Goal: Information Seeking & Learning: Check status

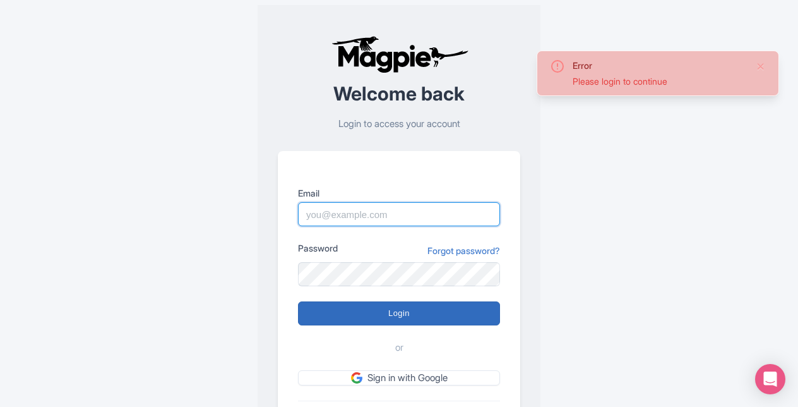
type input "[PERSON_NAME][EMAIL_ADDRESS][PERSON_NAME][DOMAIN_NAME]"
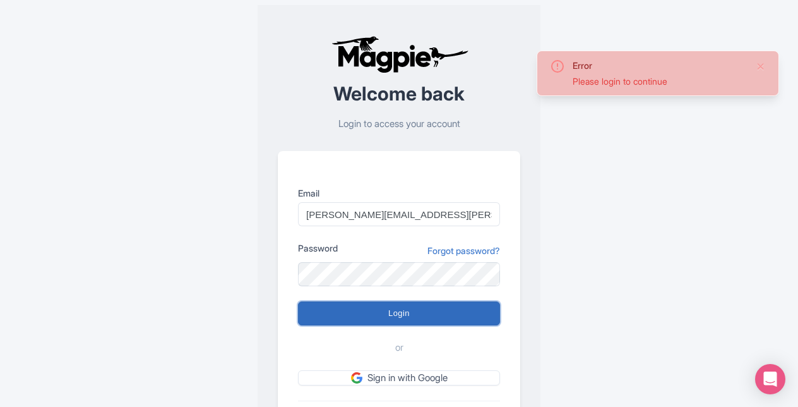
click at [380, 310] on input "Login" at bounding box center [399, 313] width 202 height 24
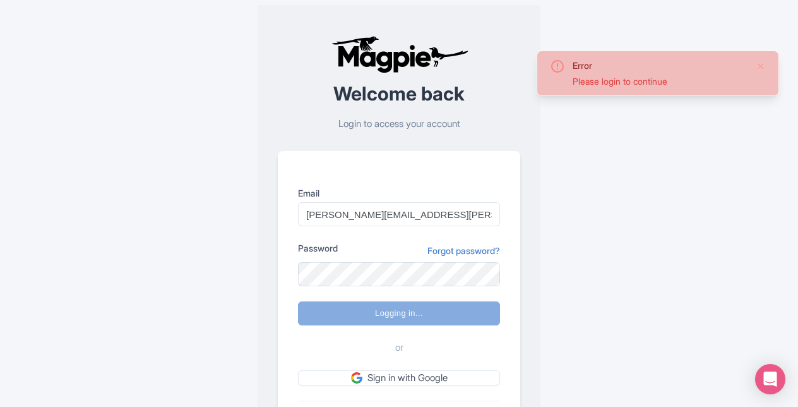
type input "Logging in..."
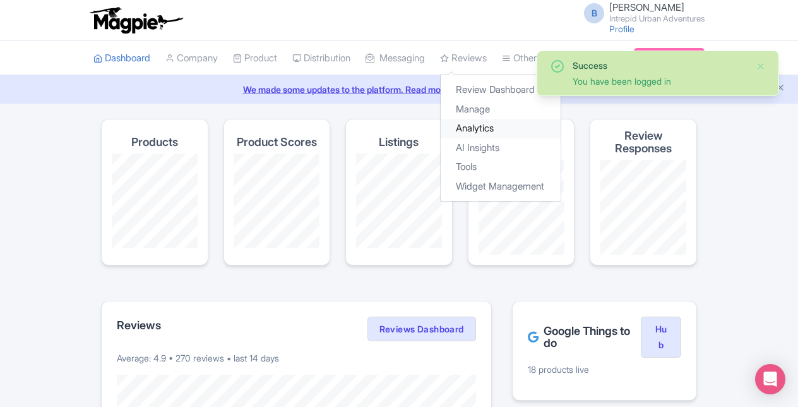
click at [492, 126] on link "Analytics" at bounding box center [501, 129] width 120 height 20
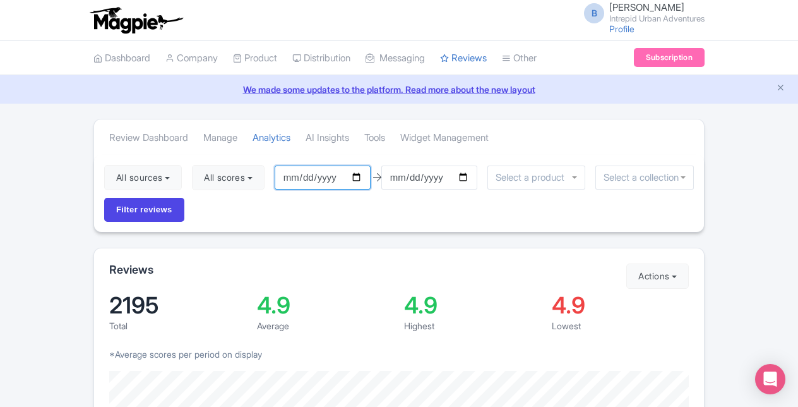
click at [361, 176] on input "2025-07-07" at bounding box center [323, 177] width 96 height 24
type input "2025-09-28"
click at [468, 167] on input "2025-10-06" at bounding box center [429, 177] width 96 height 24
click at [468, 173] on input "2025-10-06" at bounding box center [429, 177] width 96 height 24
type input "[DATE]"
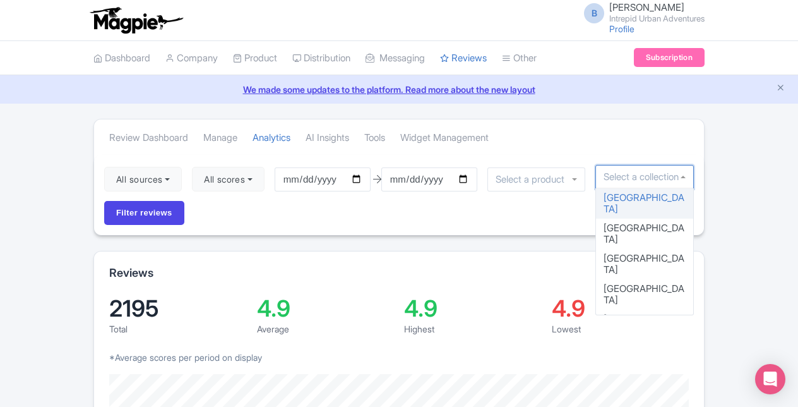
click at [682, 177] on div at bounding box center [644, 177] width 98 height 24
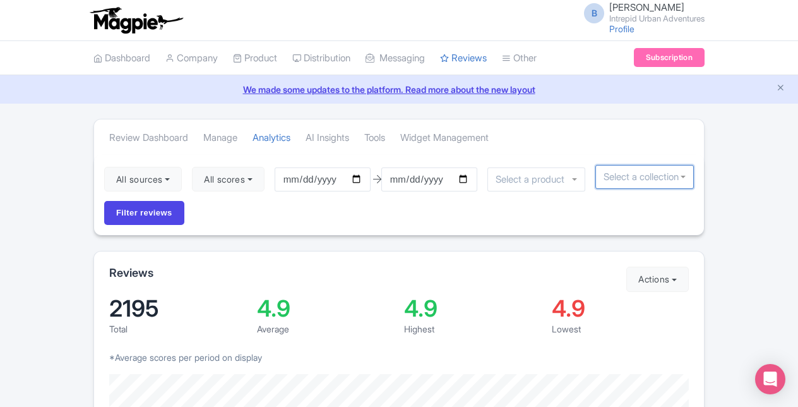
drag, startPoint x: 682, startPoint y: 177, endPoint x: 685, endPoint y: 183, distance: 7.1
click at [685, 183] on div at bounding box center [644, 177] width 98 height 24
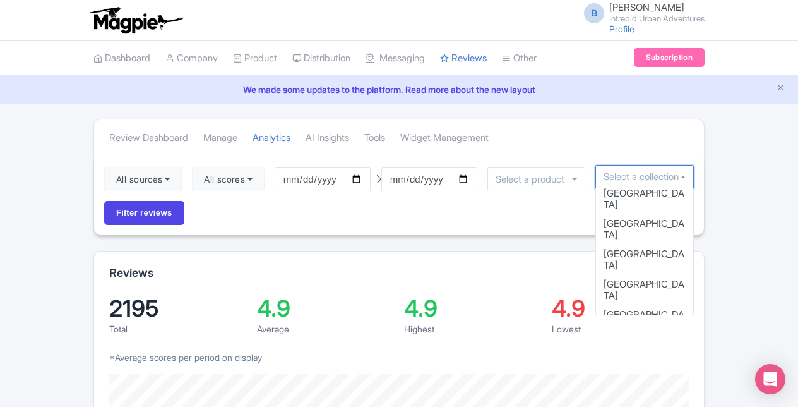
scroll to position [100, 0]
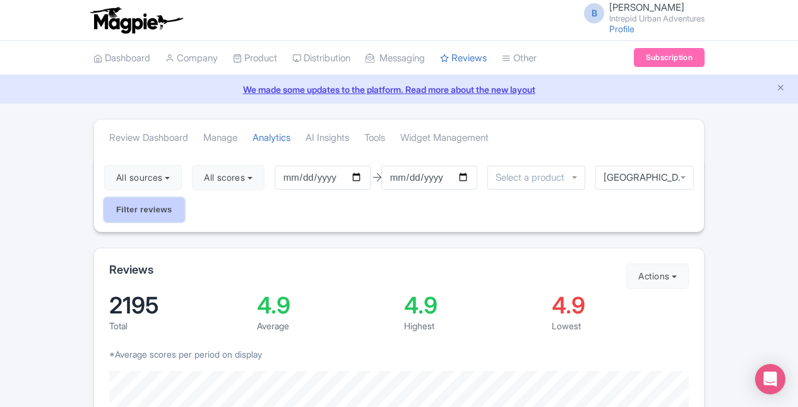
click at [167, 212] on input "Filter reviews" at bounding box center [144, 210] width 80 height 24
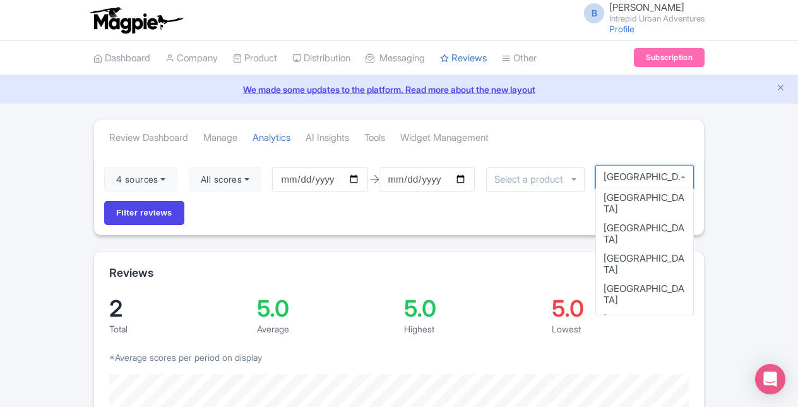
scroll to position [44, 0]
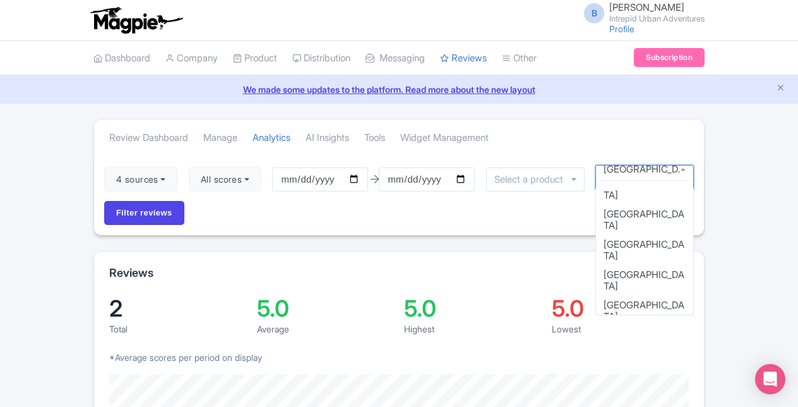
click at [682, 173] on div "[GEOGRAPHIC_DATA]" at bounding box center [644, 177] width 98 height 24
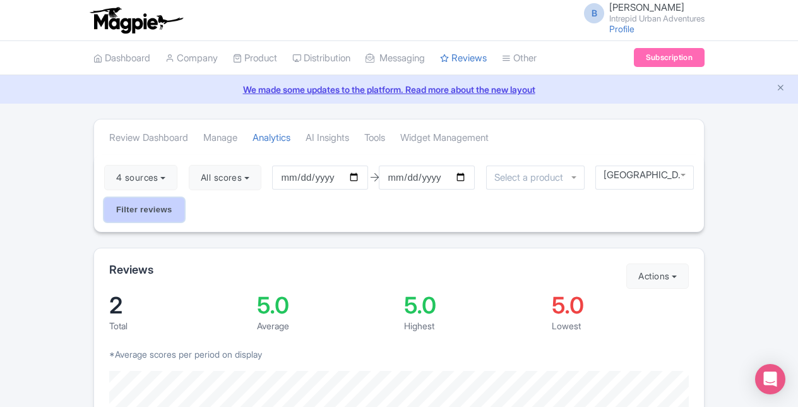
click at [162, 208] on input "Filter reviews" at bounding box center [144, 210] width 80 height 24
